Goal: Navigation & Orientation: Go to known website

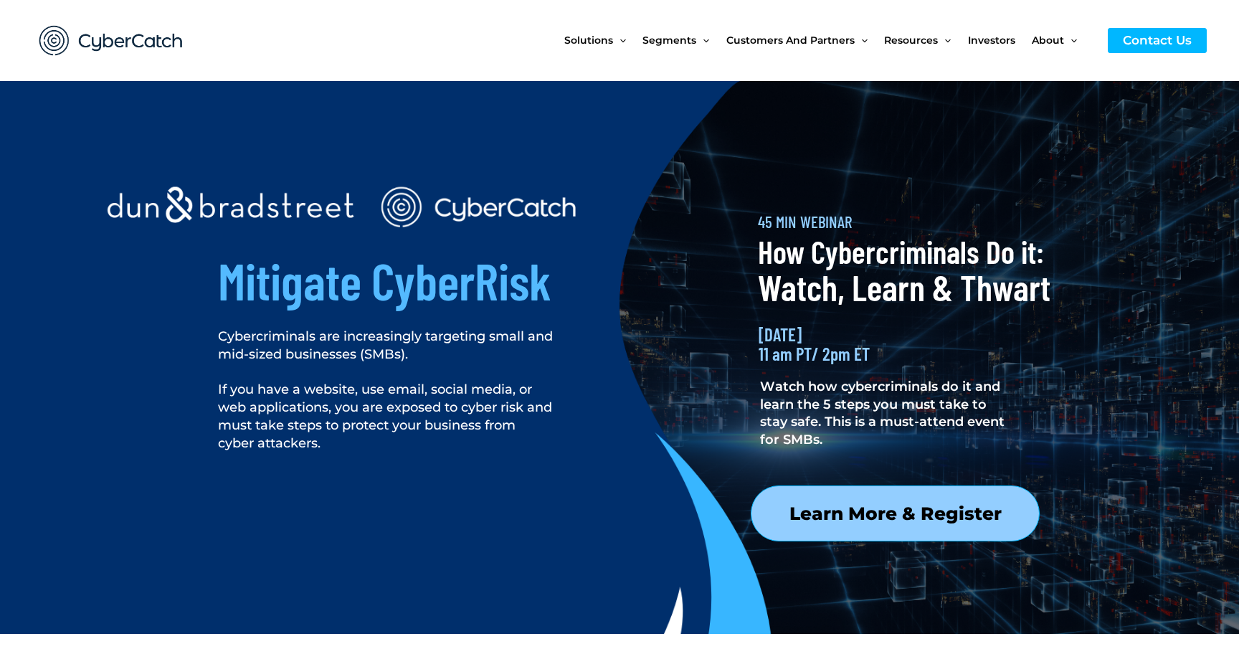
click at [886, 510] on div at bounding box center [867, 584] width 396 height 176
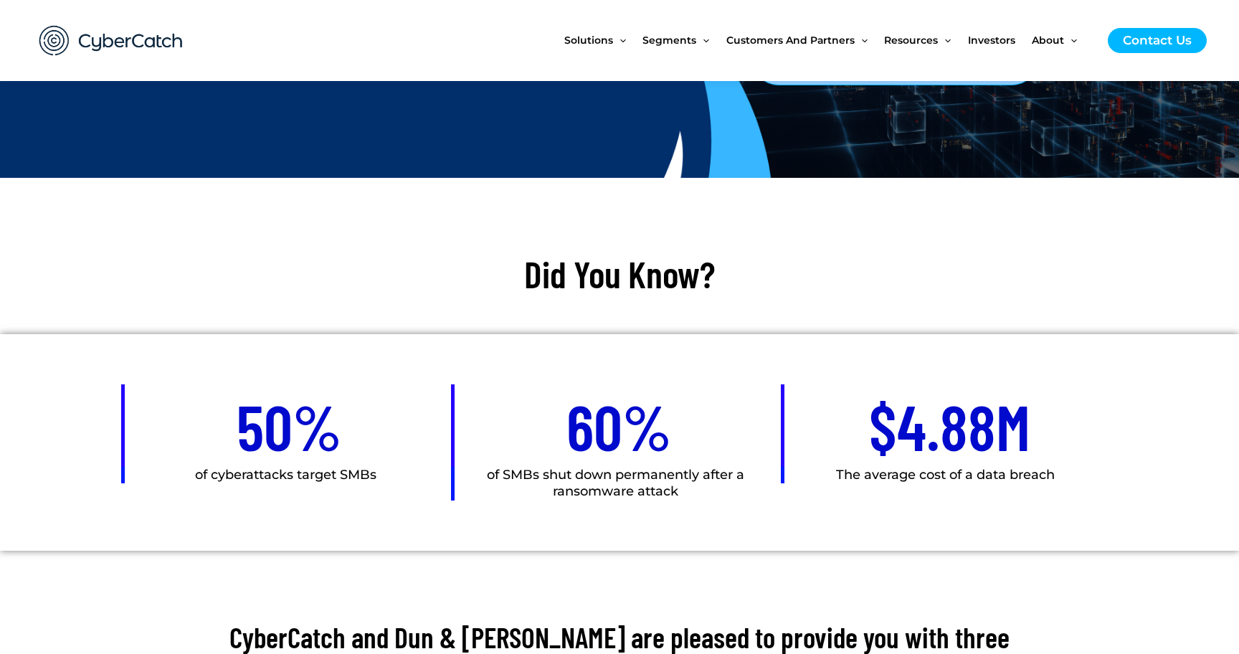
scroll to position [470, 0]
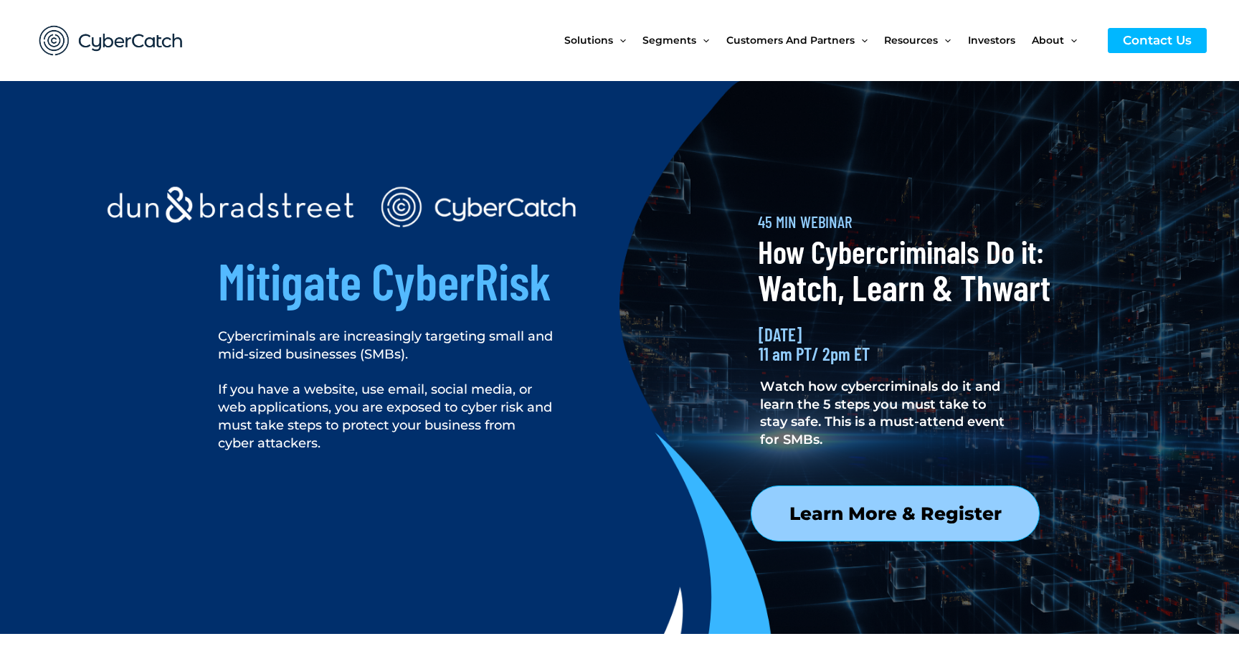
click at [862, 577] on div at bounding box center [867, 584] width 396 height 176
